Goal: Information Seeking & Learning: Learn about a topic

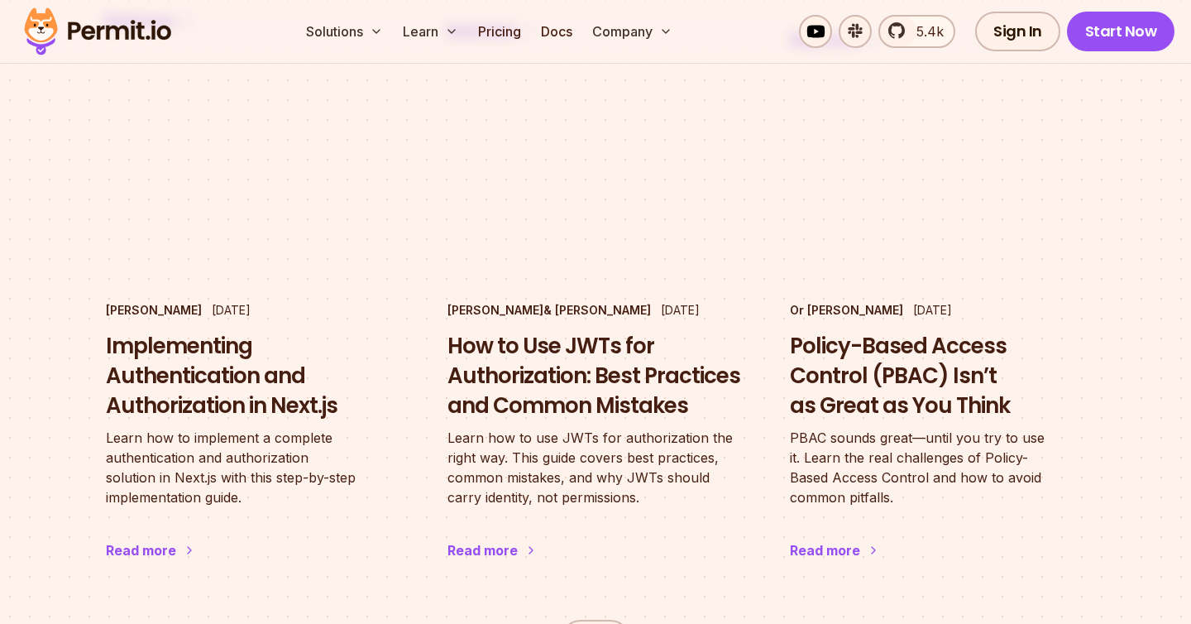
scroll to position [2741, 0]
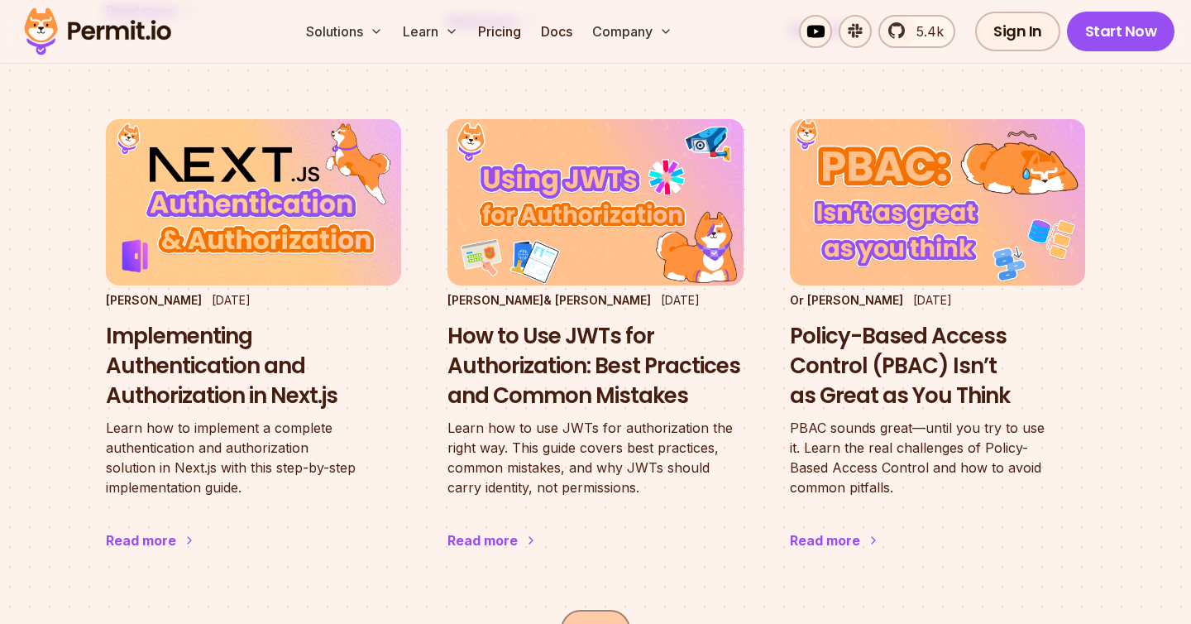
click at [582, 609] on link "Next" at bounding box center [595, 629] width 69 height 40
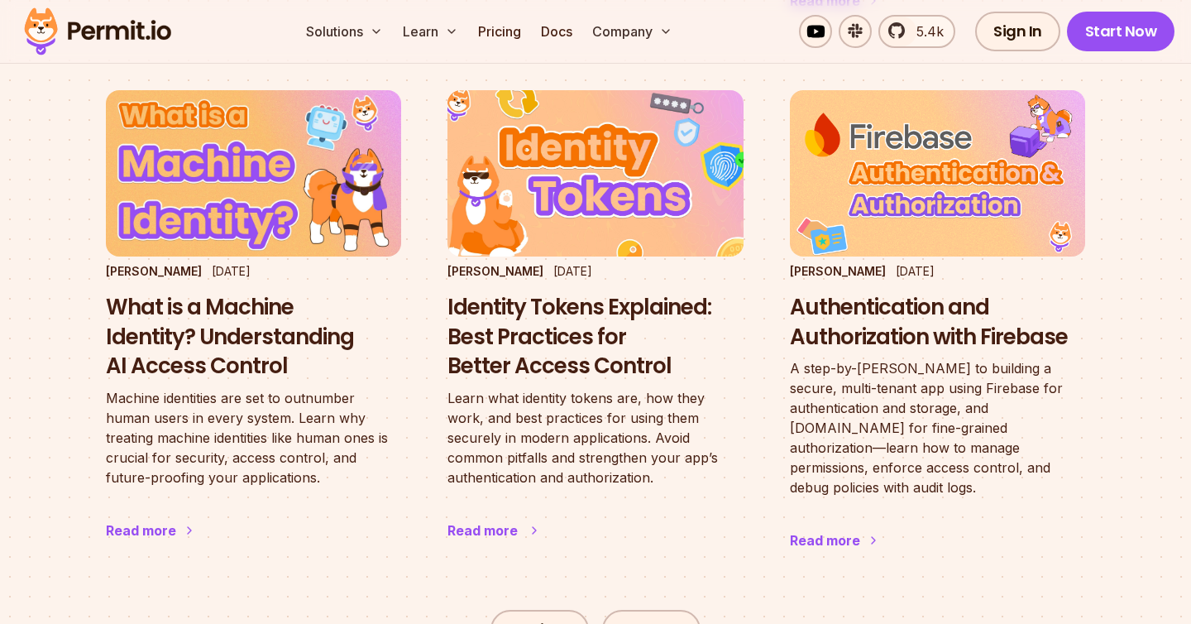
scroll to position [2976, 0]
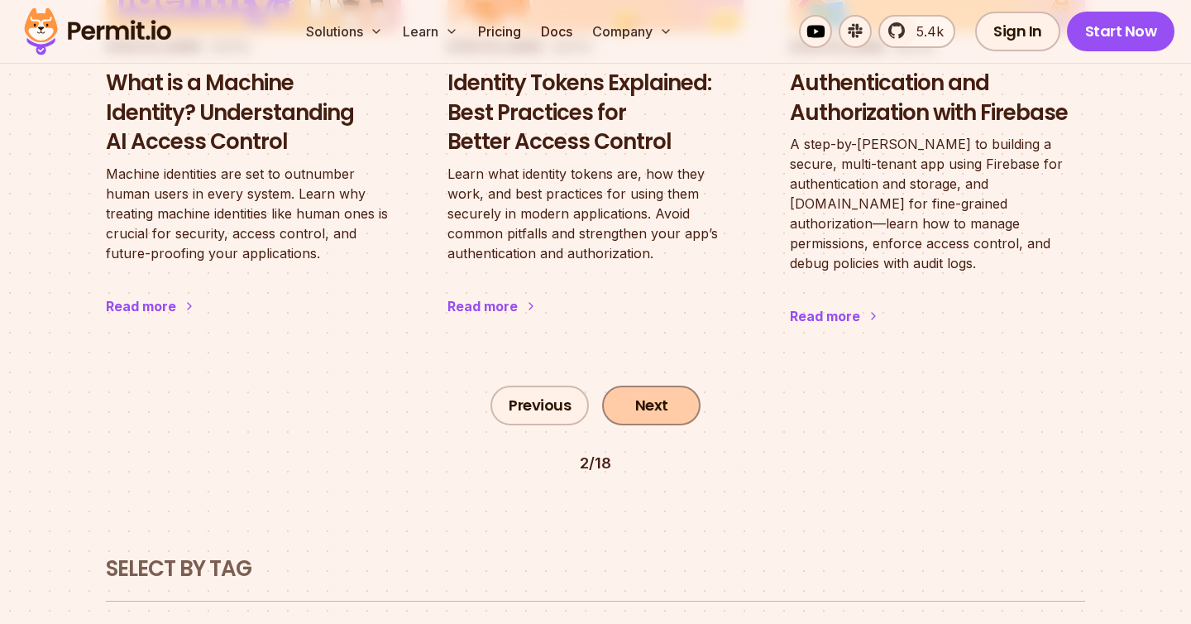
click at [634, 385] on link "Next" at bounding box center [651, 405] width 98 height 40
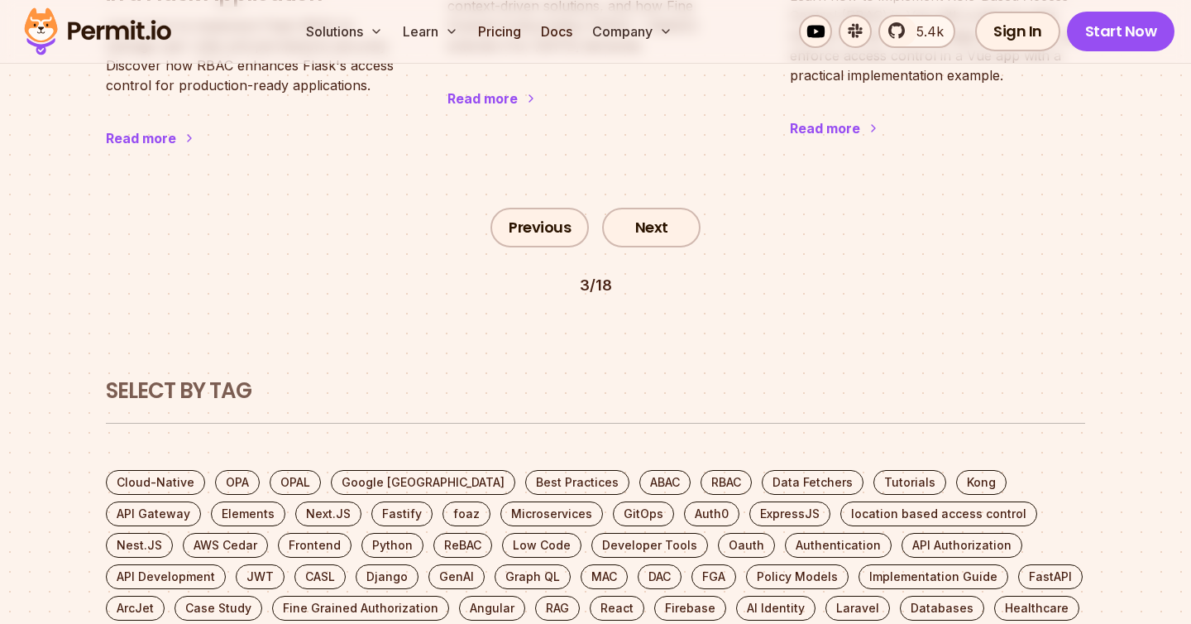
scroll to position [2900, 0]
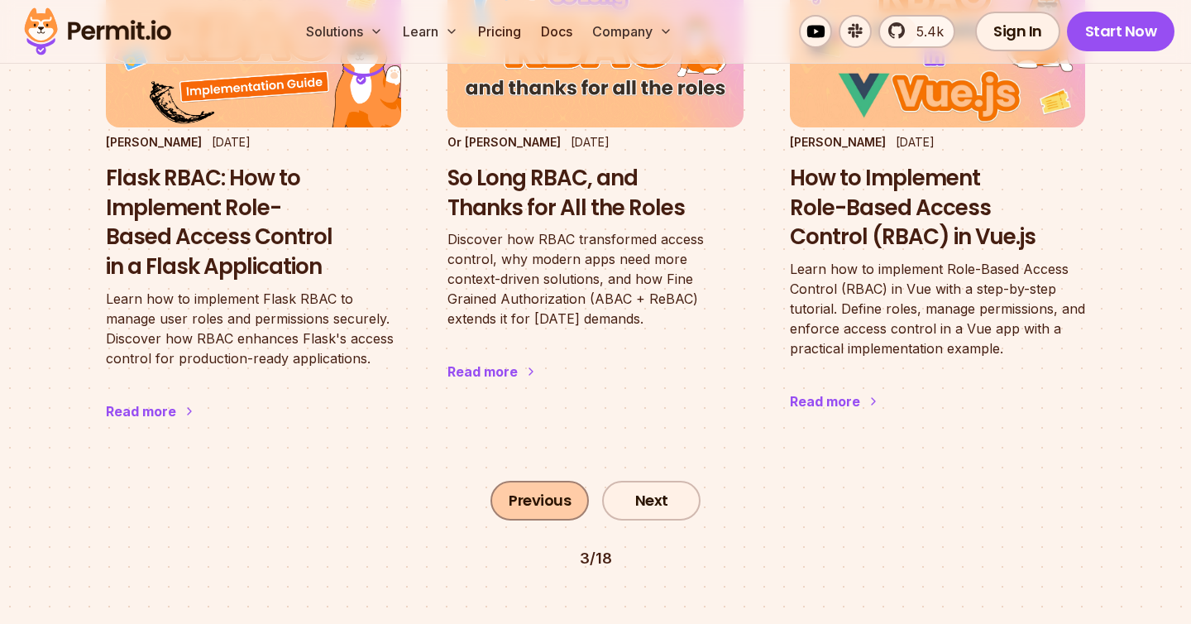
click at [543, 480] on link "Previous" at bounding box center [539, 500] width 98 height 40
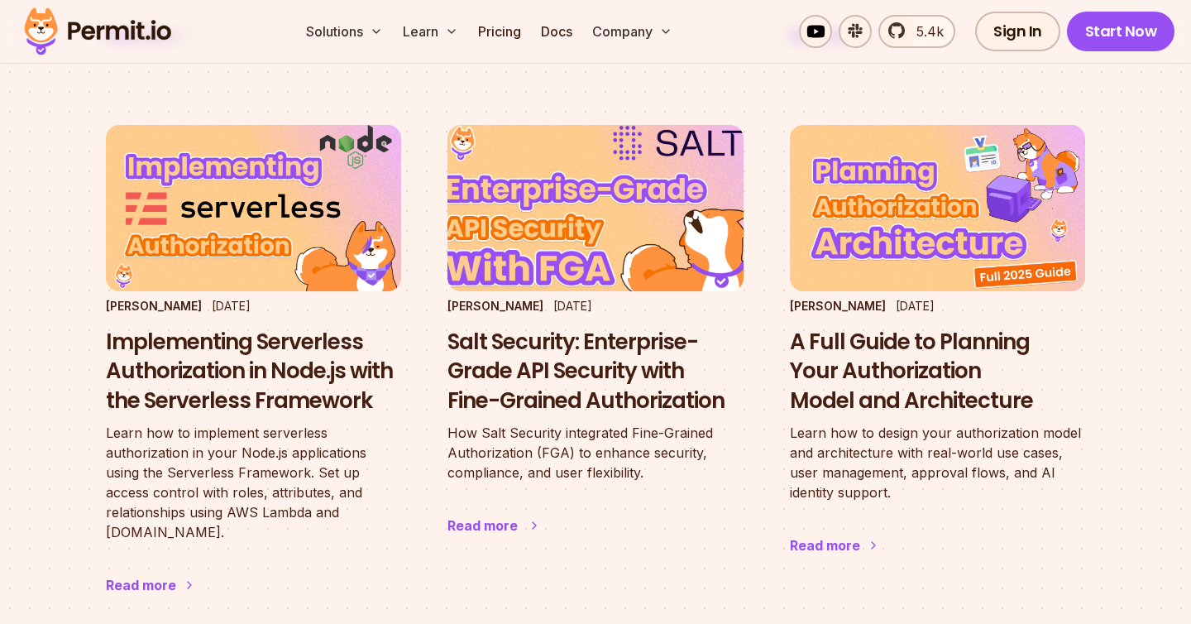
scroll to position [1606, 0]
